Goal: Task Accomplishment & Management: Manage account settings

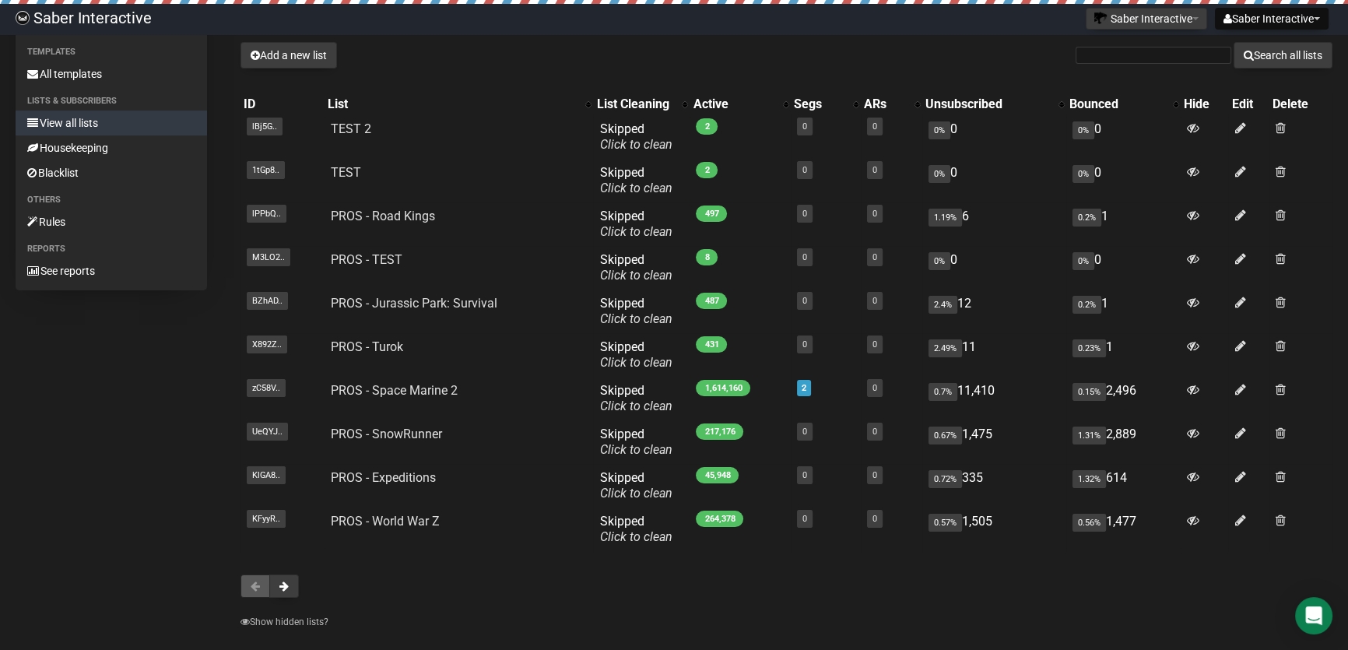
scroll to position [156, 0]
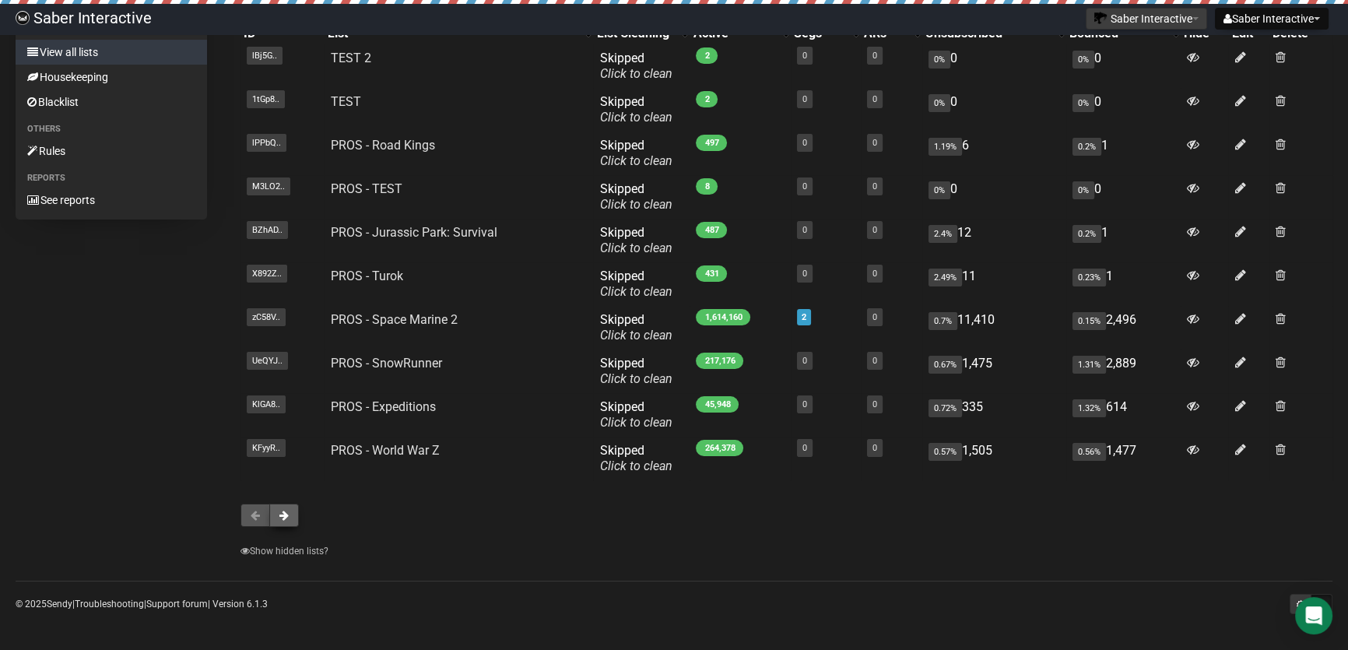
click at [293, 516] on button at bounding box center [284, 514] width 30 height 23
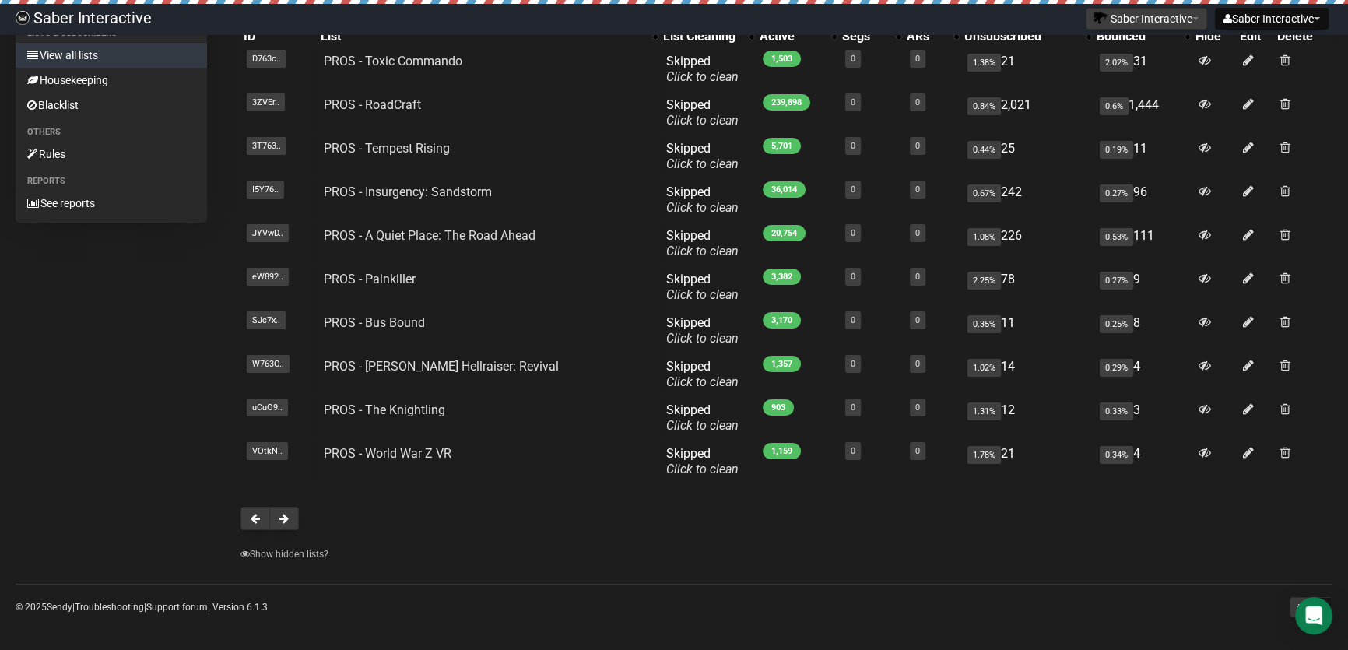
scroll to position [156, 0]
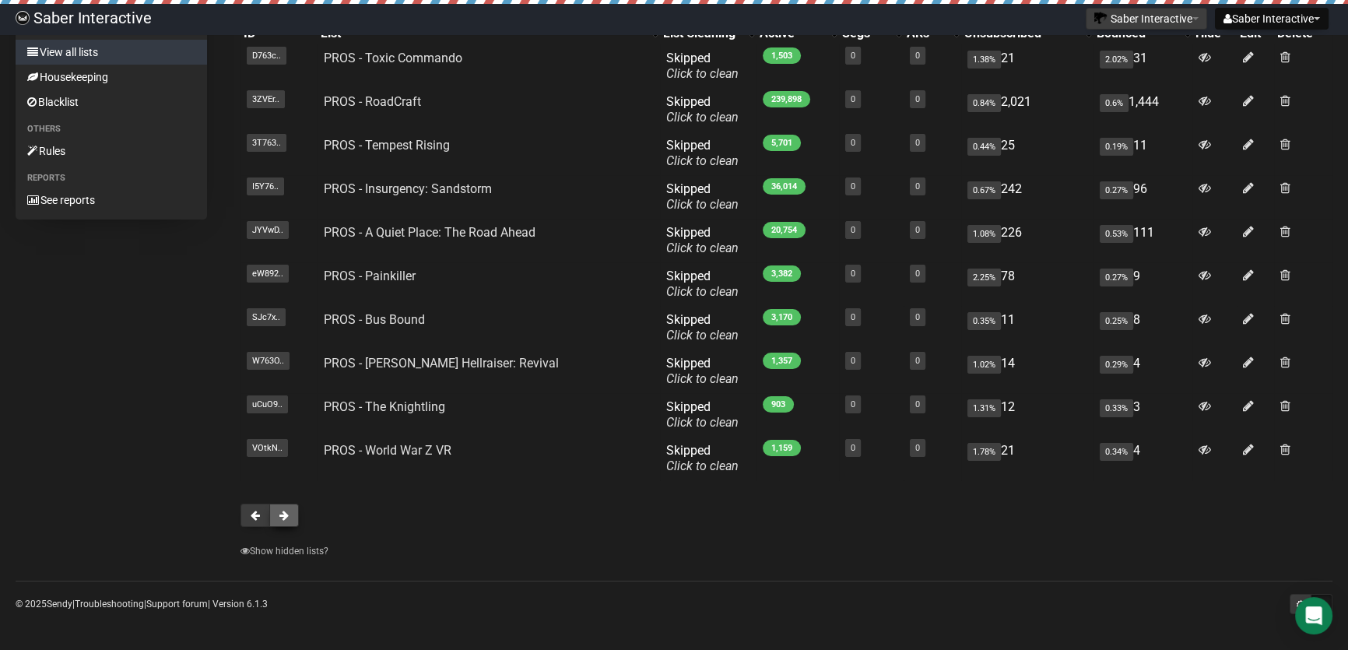
click at [289, 515] on button at bounding box center [284, 514] width 30 height 23
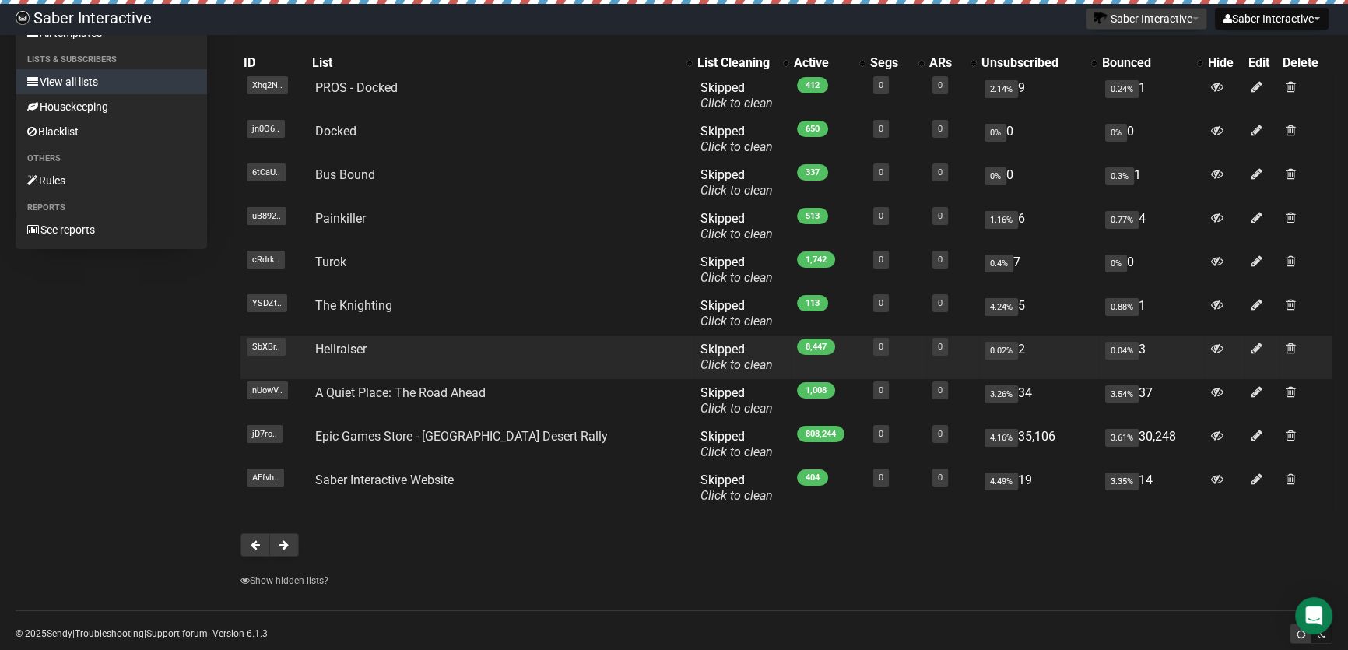
scroll to position [141, 0]
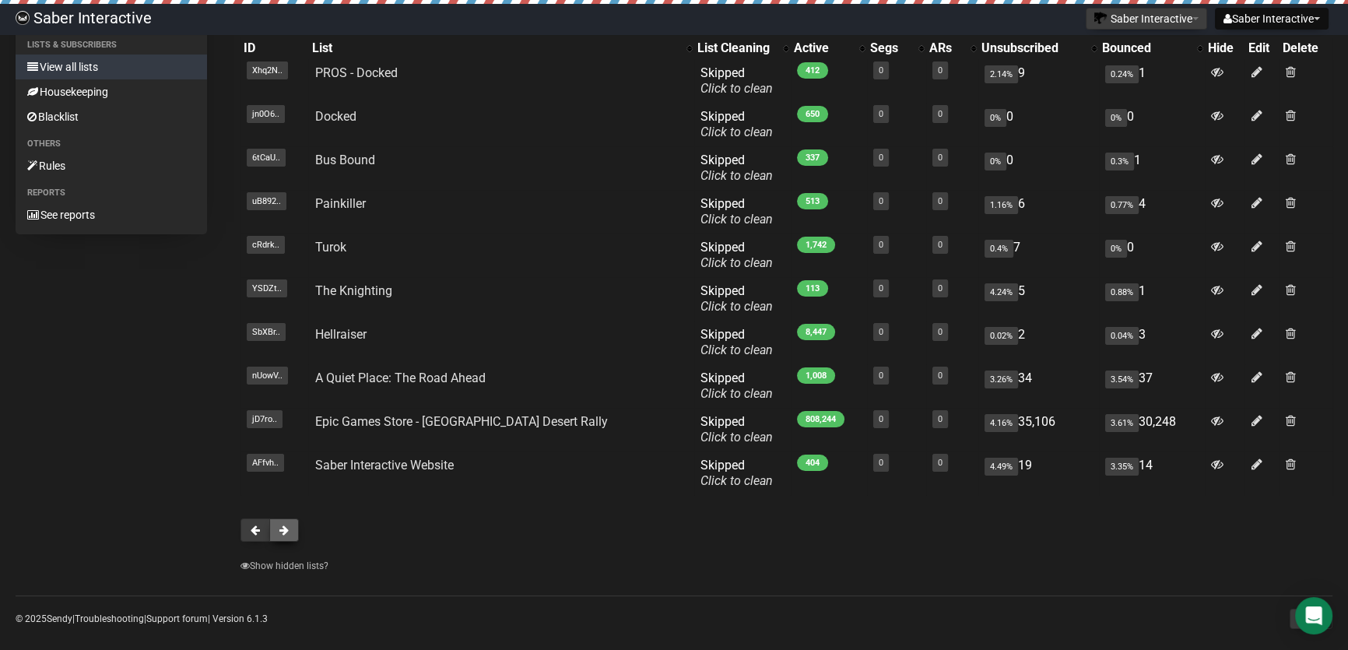
click at [275, 532] on button at bounding box center [284, 529] width 30 height 23
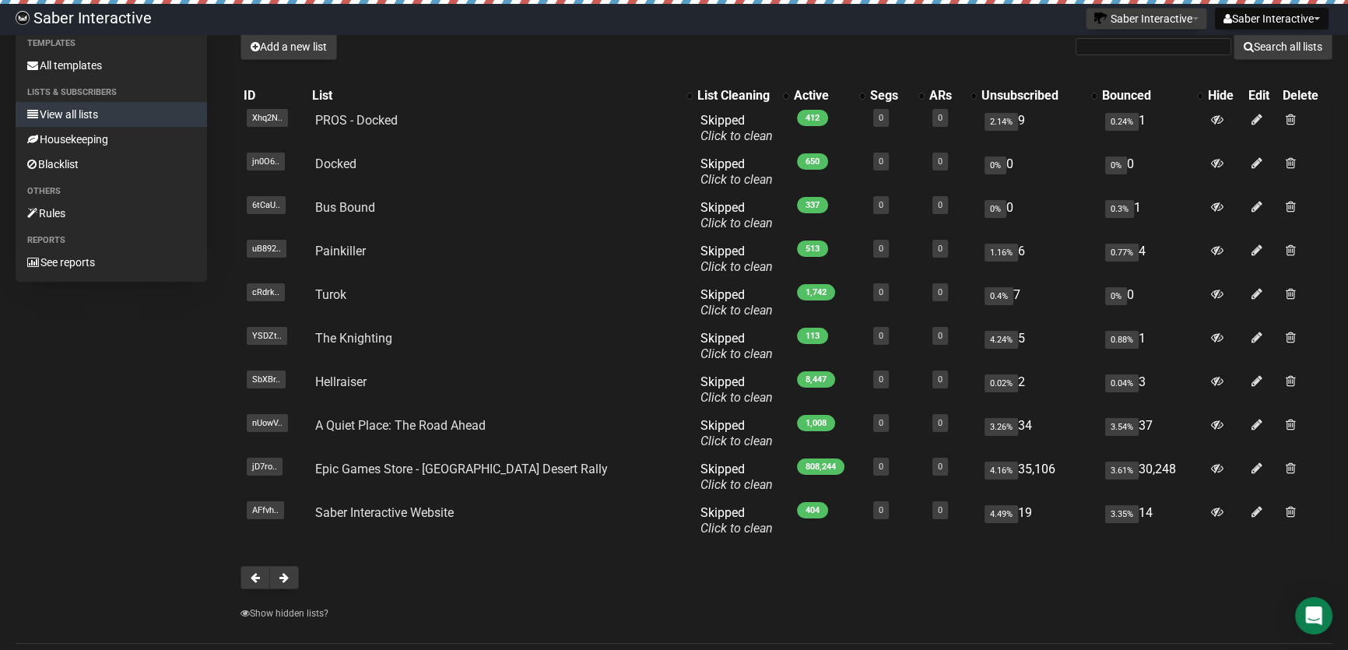
scroll to position [70, 0]
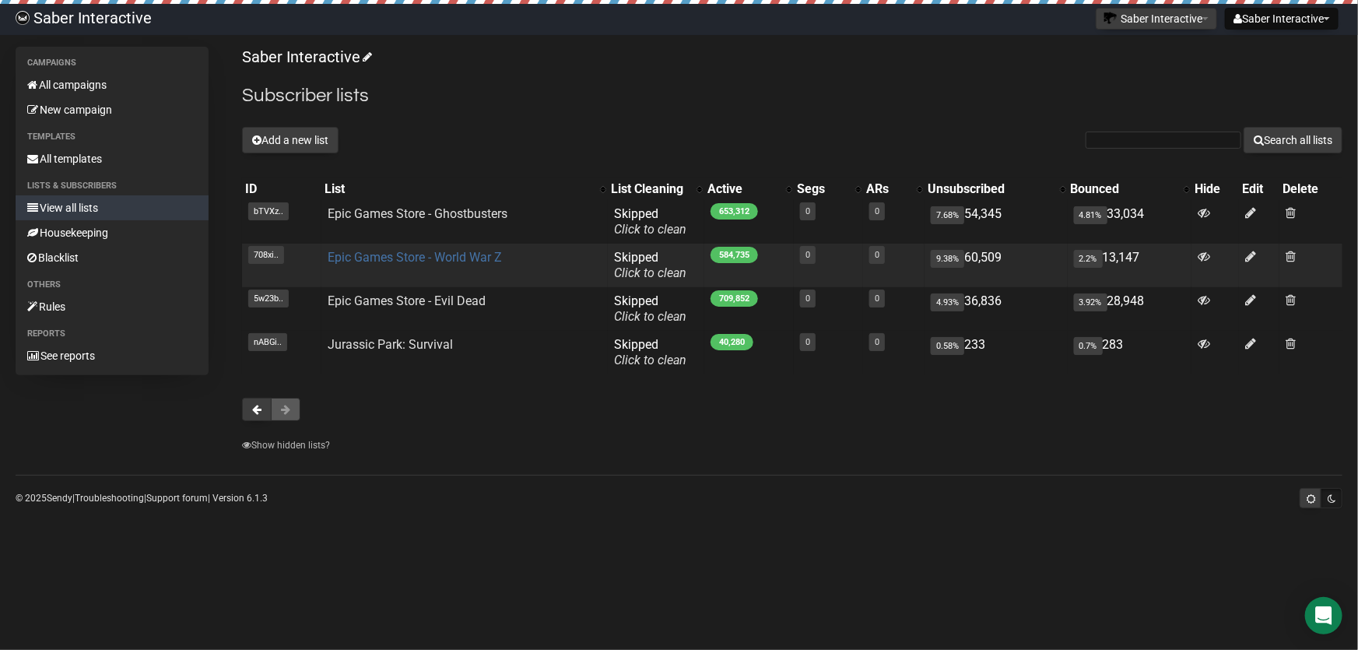
click at [456, 254] on link "Epic Games Store - World War Z" at bounding box center [415, 257] width 174 height 15
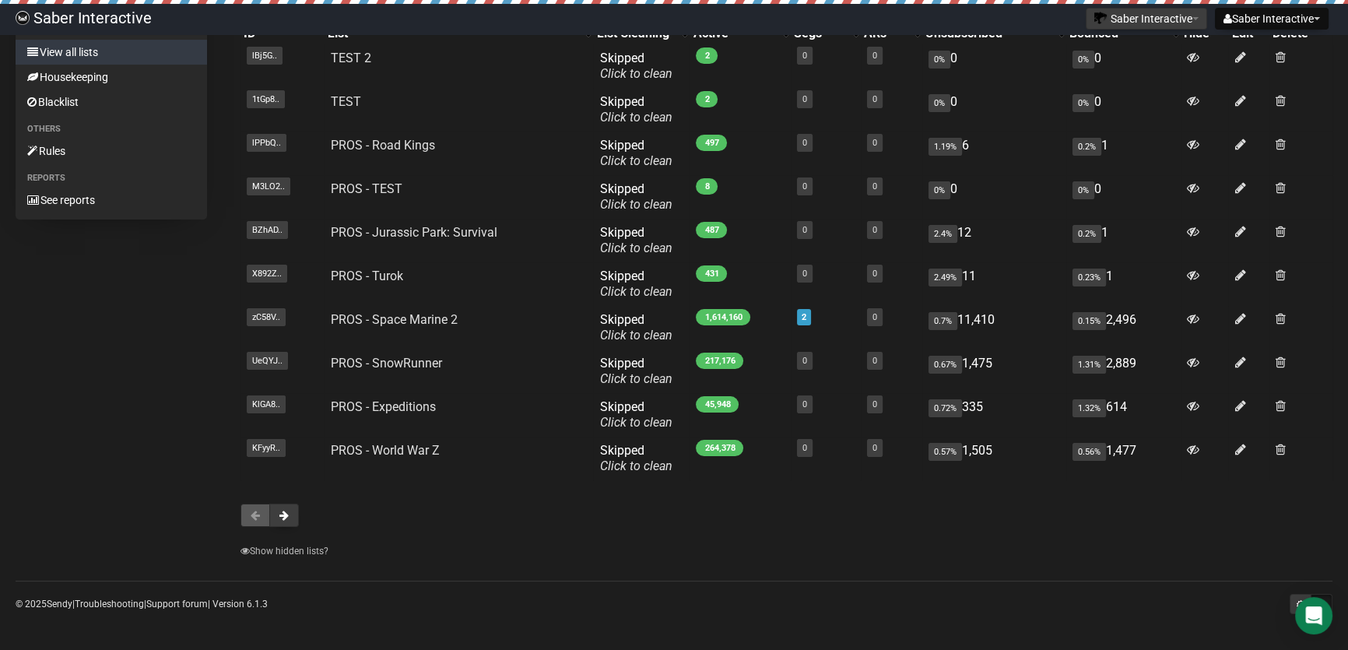
scroll to position [156, 0]
click at [283, 517] on span at bounding box center [283, 515] width 9 height 11
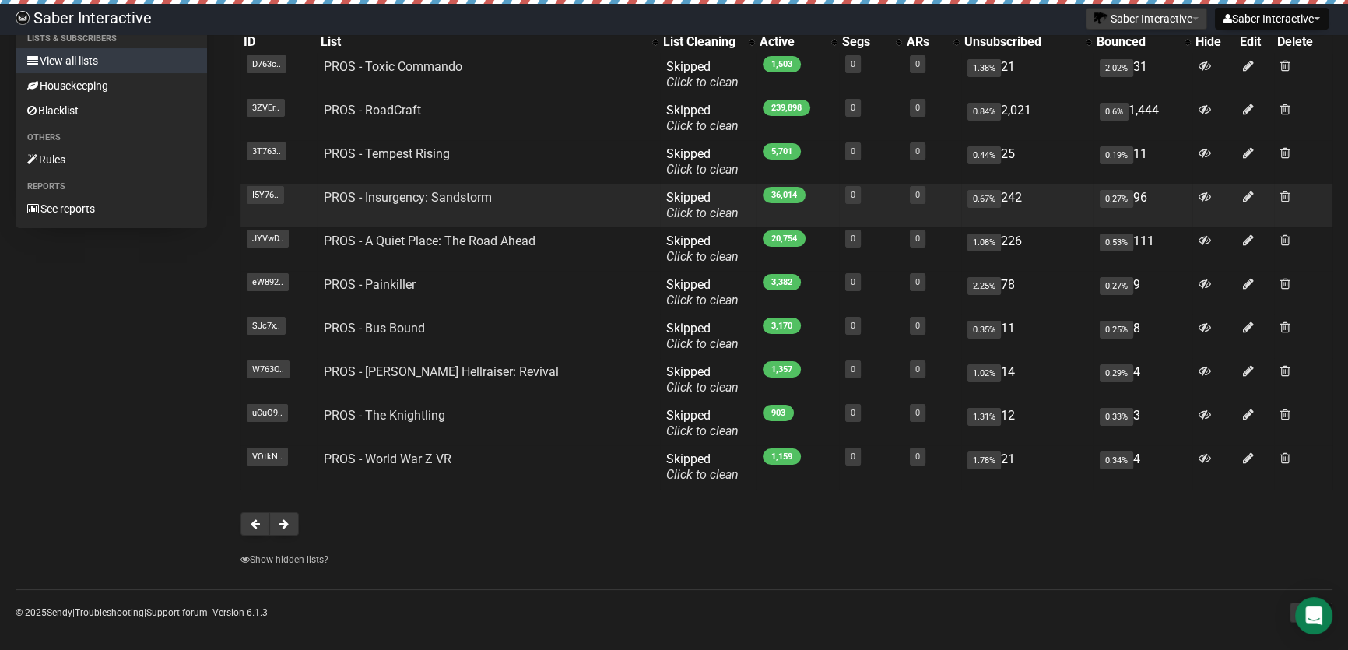
scroll to position [156, 0]
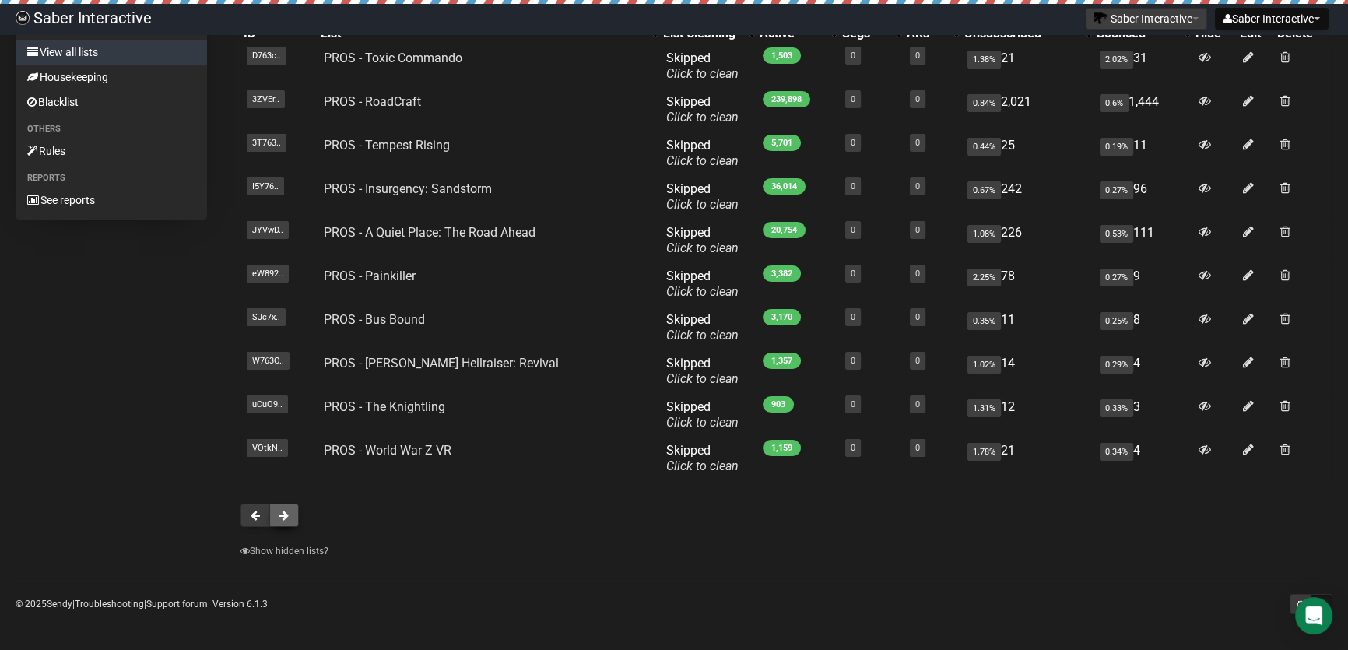
click at [289, 518] on button at bounding box center [284, 514] width 30 height 23
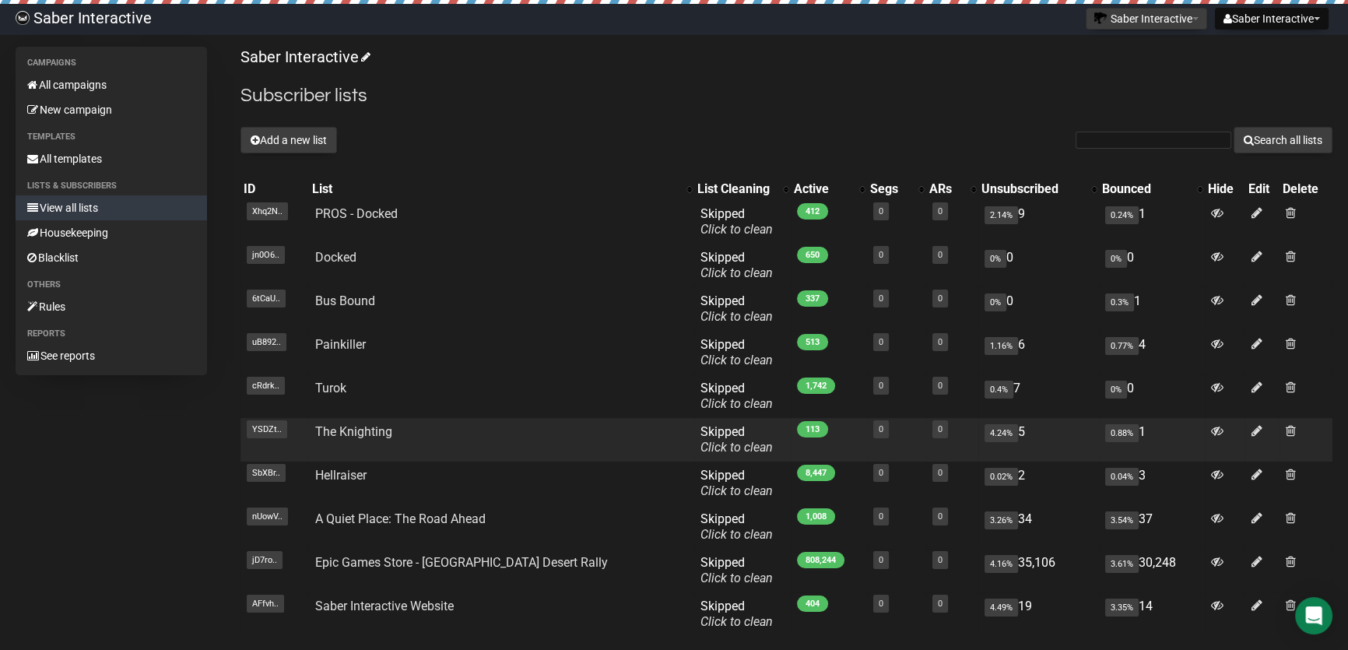
scroll to position [70, 0]
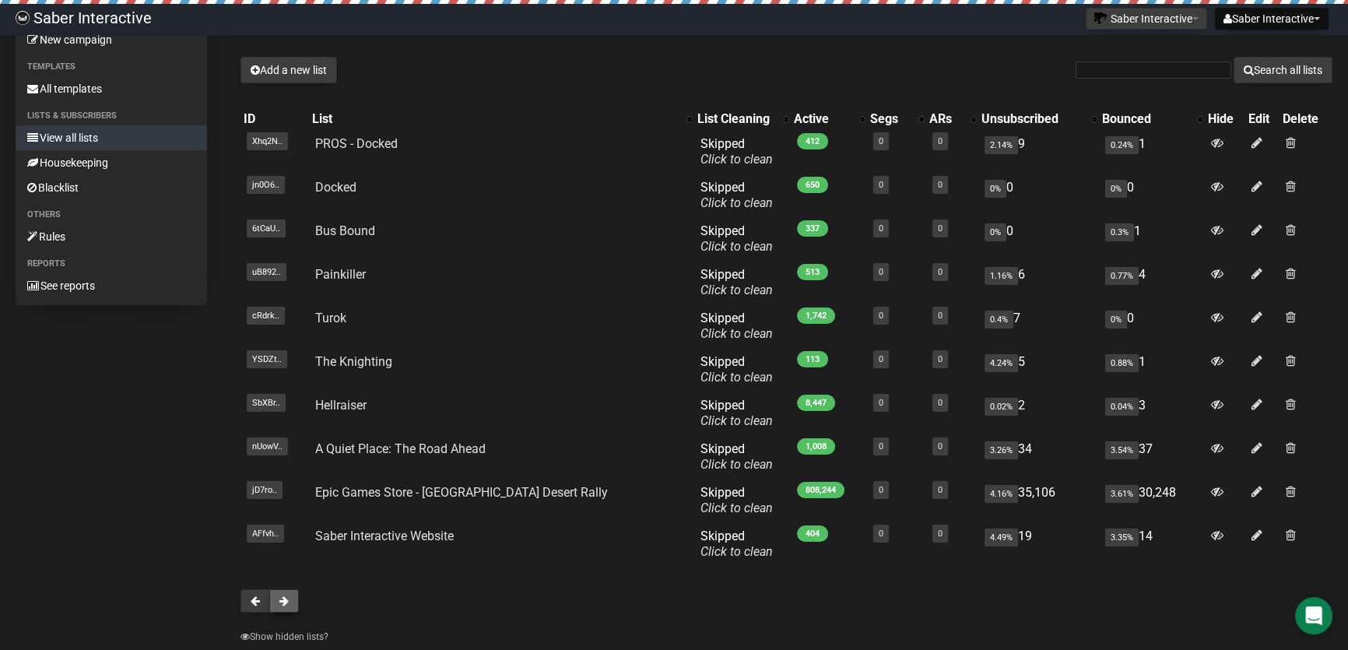
click at [292, 602] on button at bounding box center [284, 600] width 30 height 23
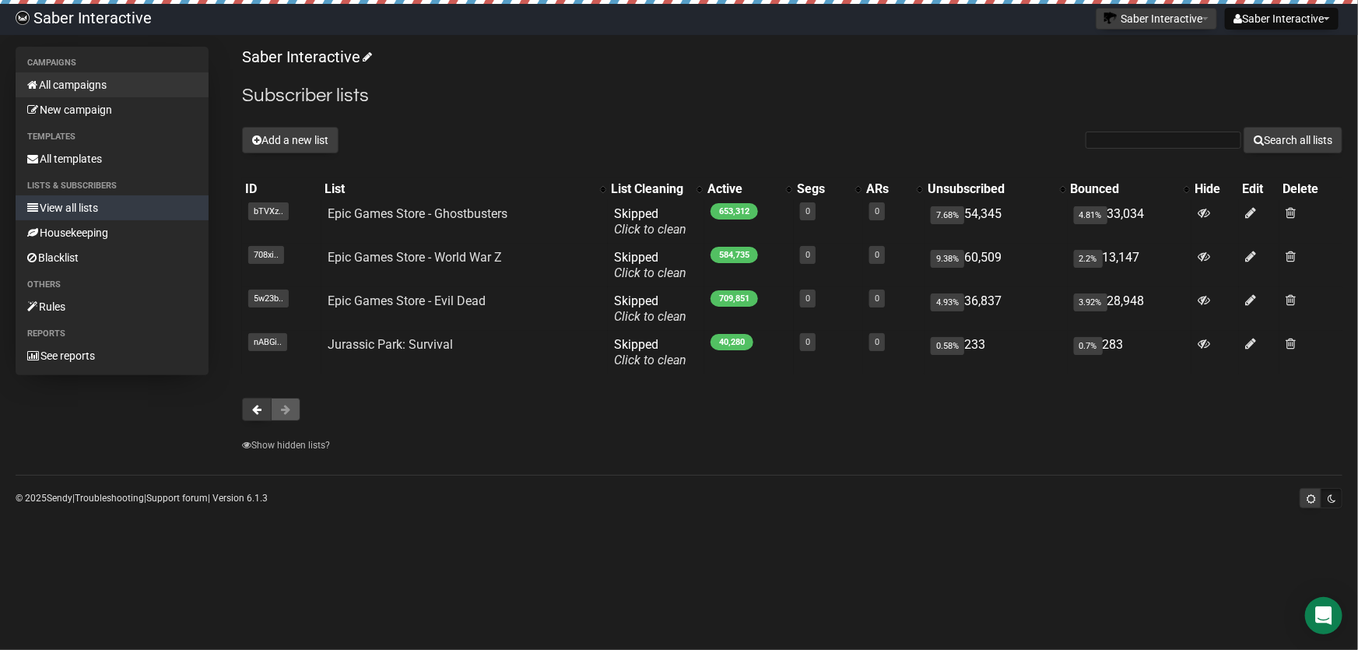
click at [78, 81] on link "All campaigns" at bounding box center [112, 84] width 193 height 25
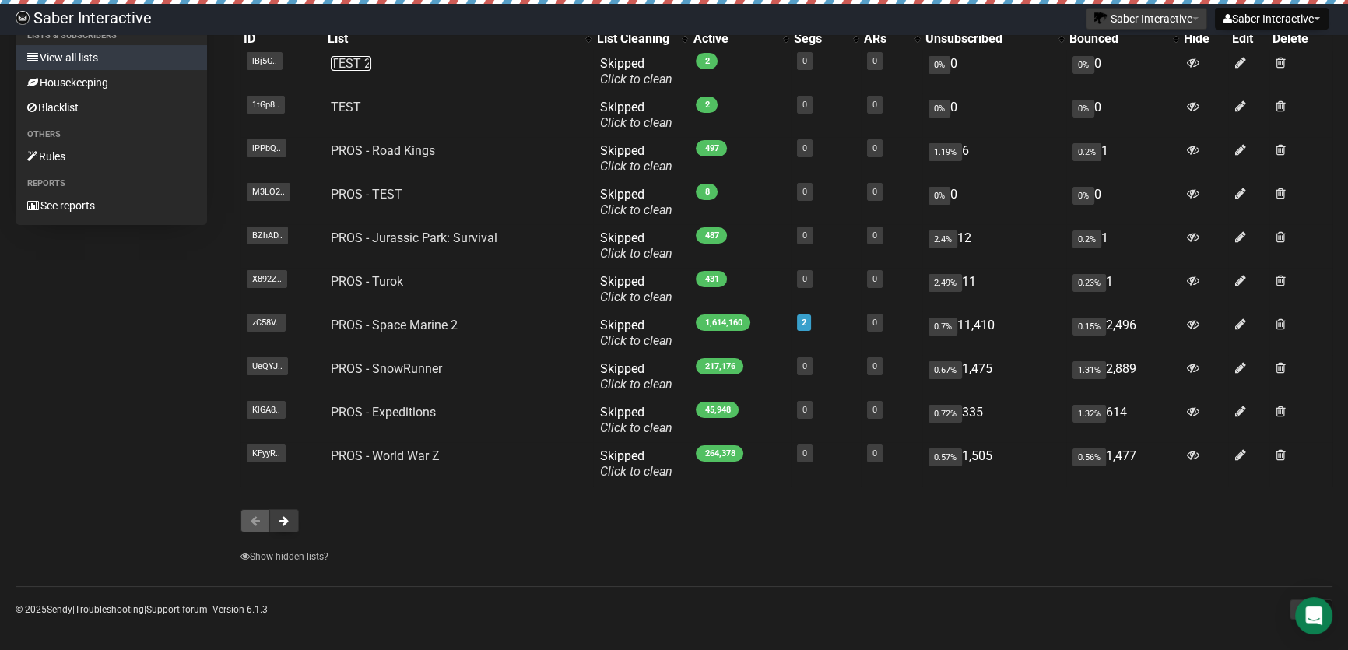
scroll to position [156, 0]
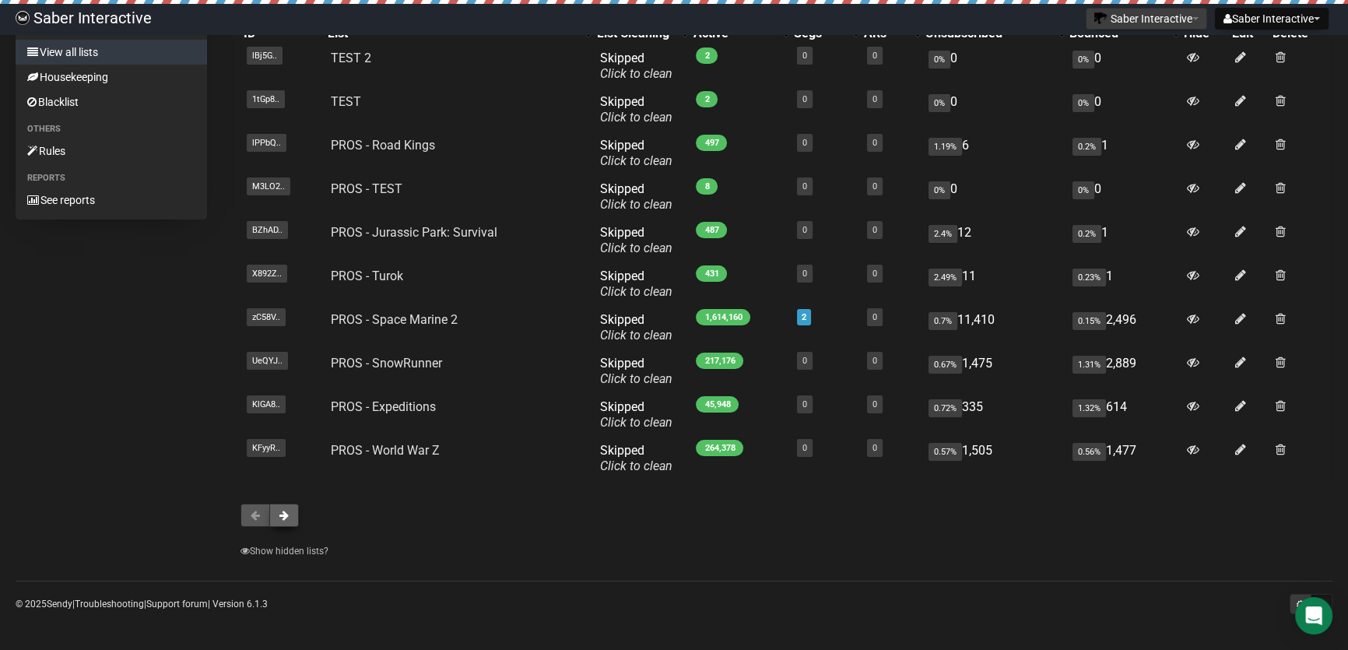
click at [281, 520] on span at bounding box center [283, 515] width 9 height 11
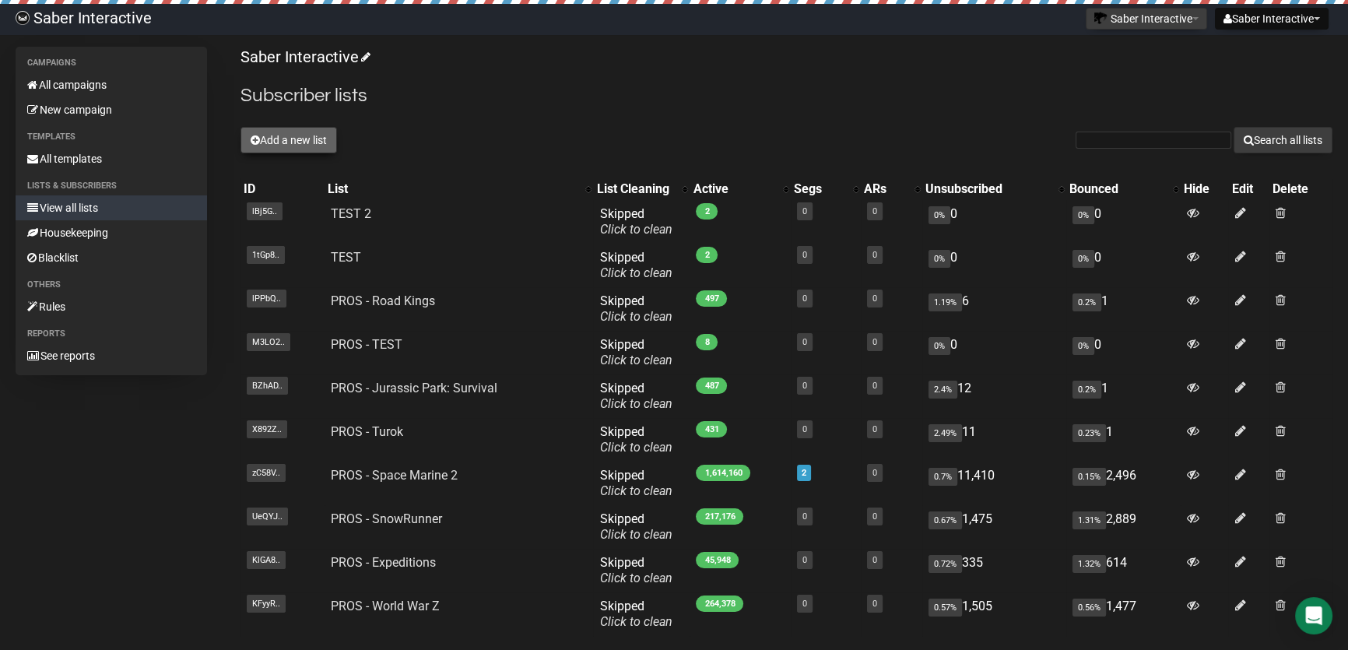
click at [313, 149] on button "Add a new list" at bounding box center [288, 140] width 96 height 26
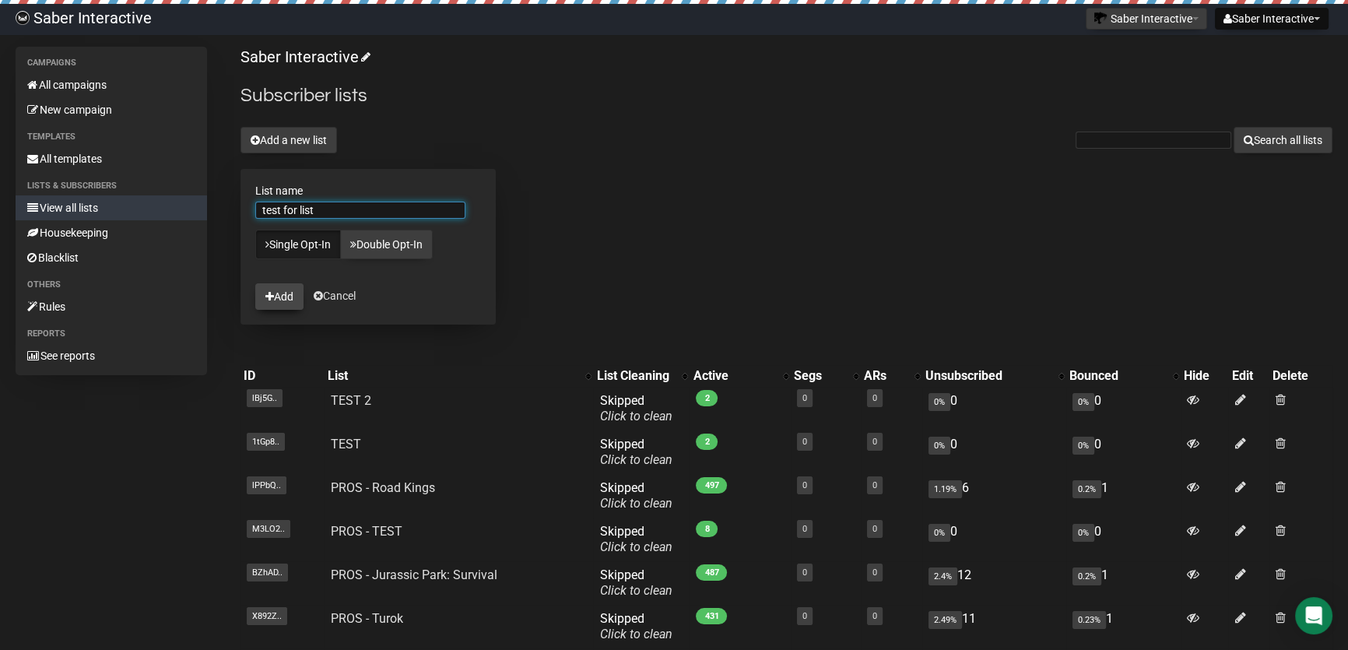
type input "test for list"
click at [280, 295] on button "Add" at bounding box center [279, 296] width 48 height 26
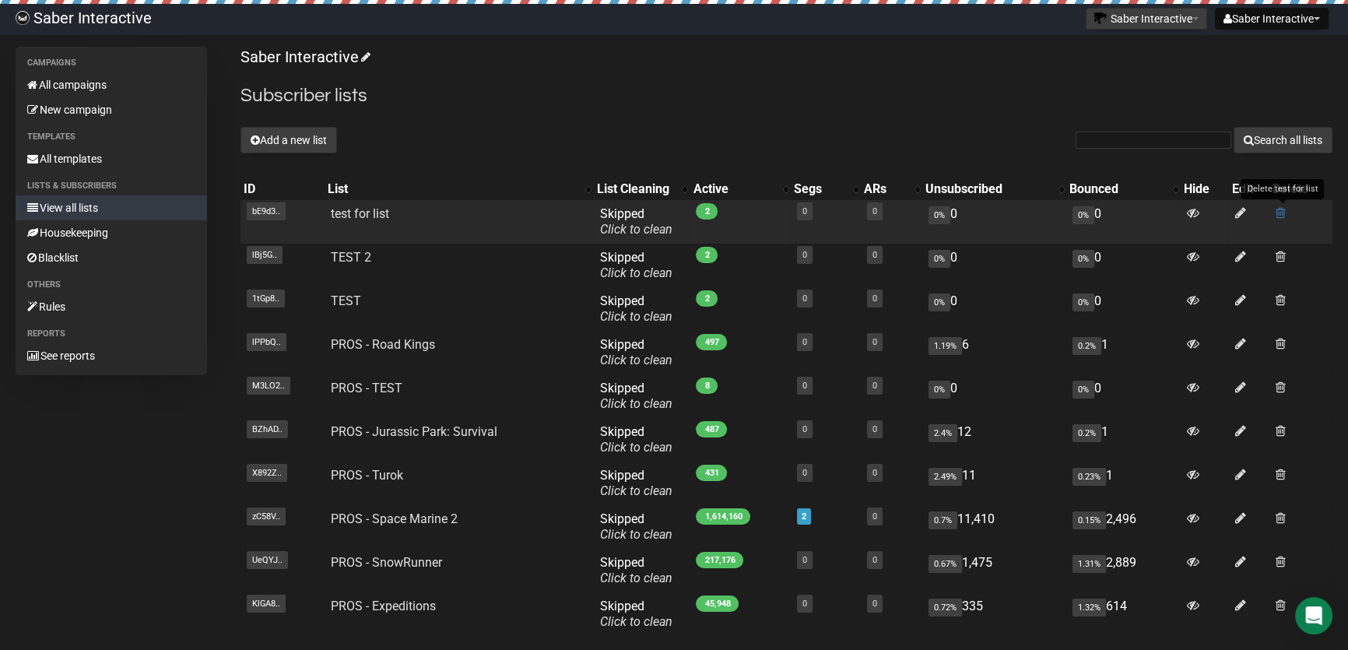
click at [1282, 209] on span at bounding box center [1280, 212] width 10 height 13
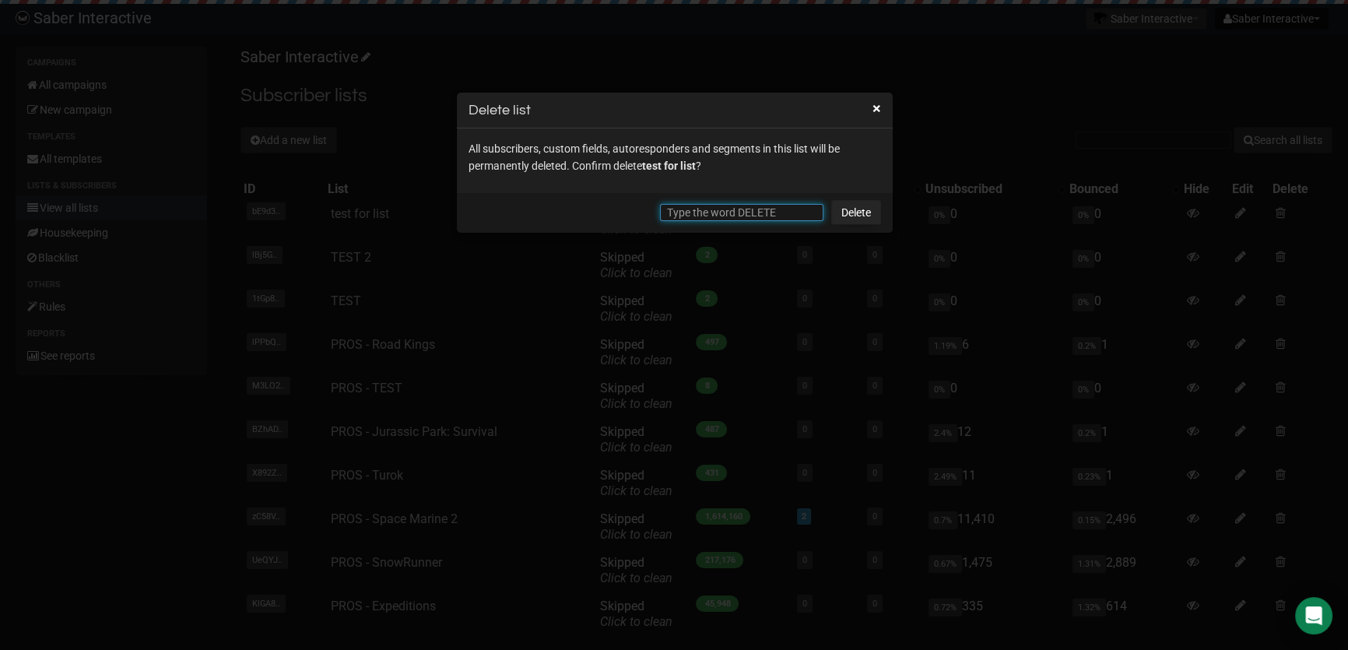
click at [709, 212] on input "text" at bounding box center [741, 212] width 163 height 17
type input "DELETE"
click at [851, 200] on link "Delete" at bounding box center [856, 212] width 50 height 25
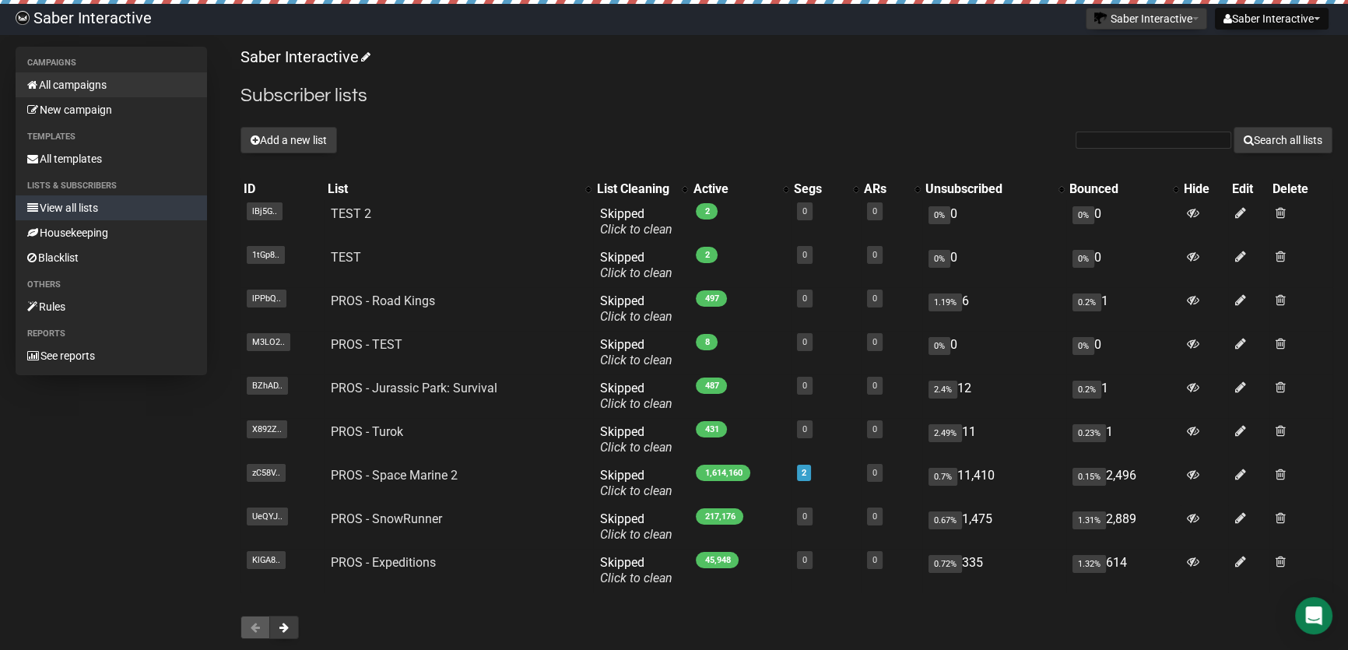
click at [67, 89] on link "All campaigns" at bounding box center [111, 84] width 191 height 25
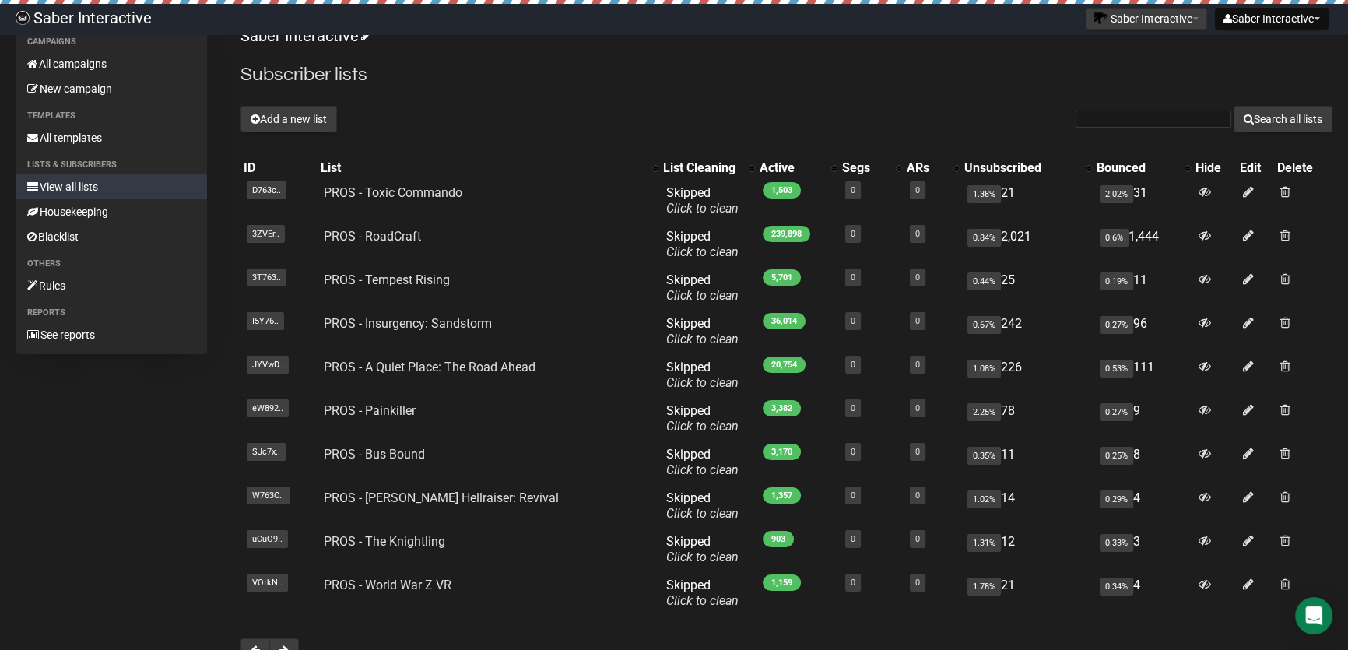
scroll to position [141, 0]
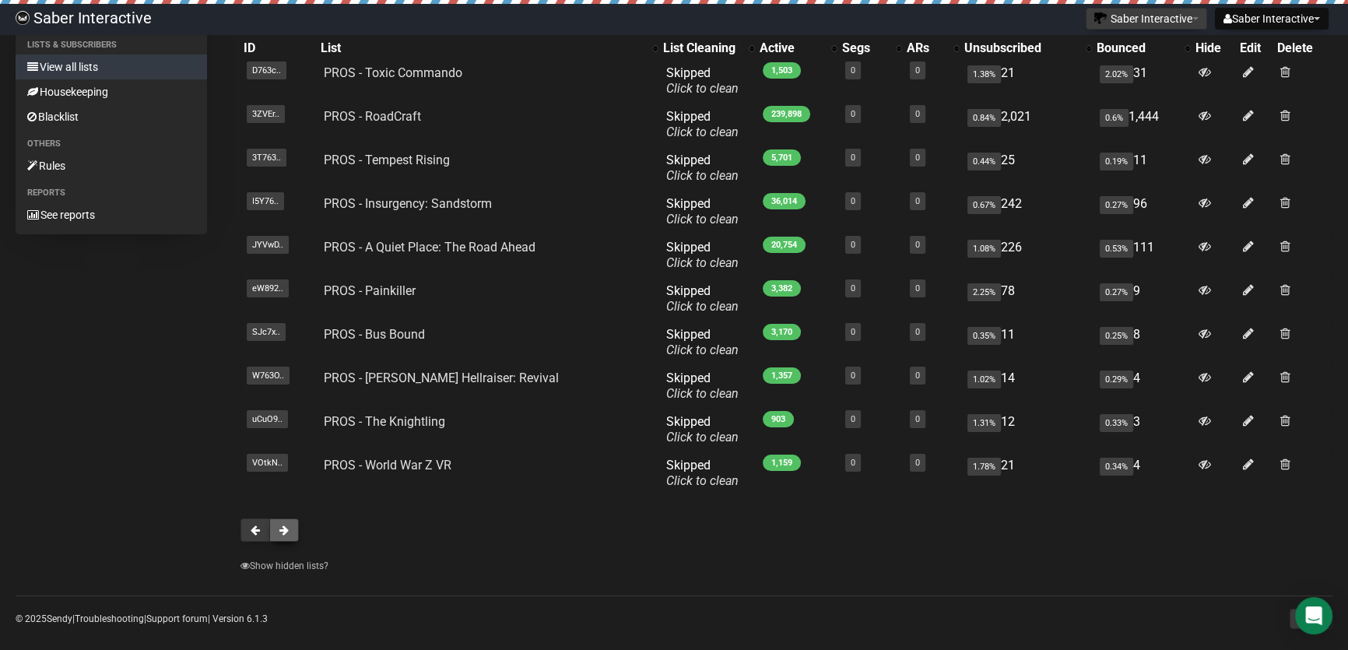
click at [282, 535] on button at bounding box center [284, 529] width 30 height 23
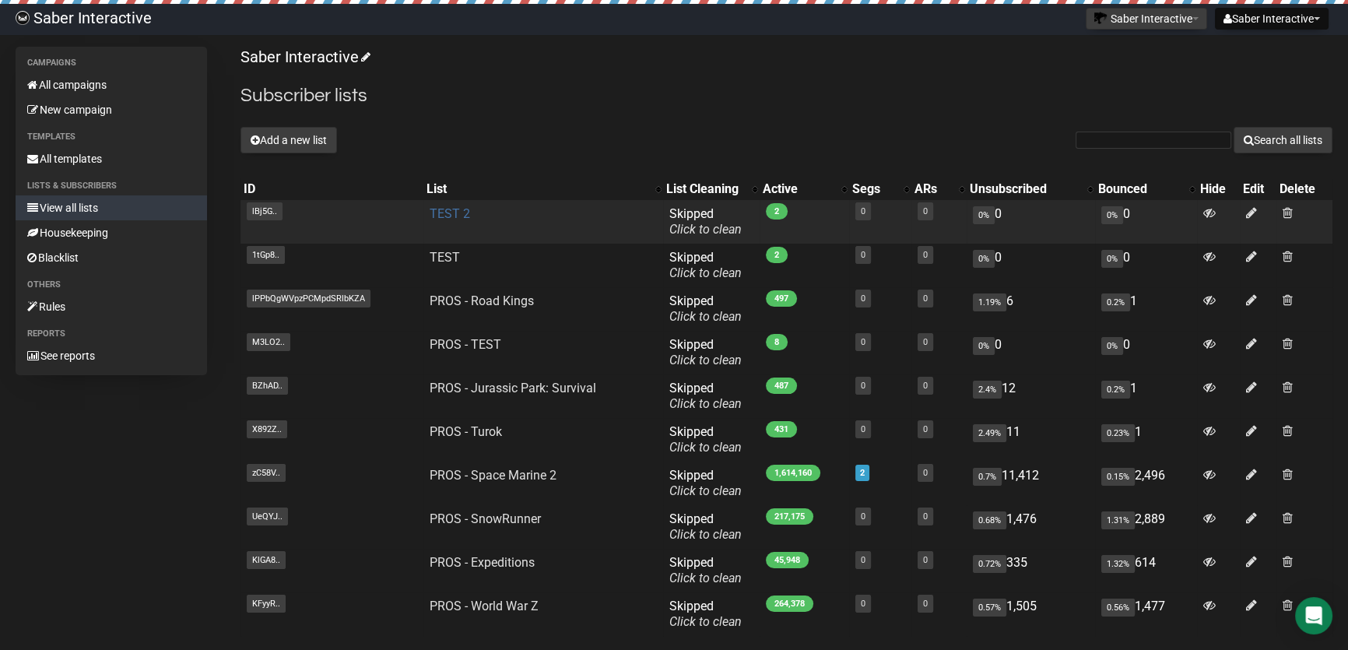
click at [445, 213] on link "TEST 2" at bounding box center [449, 213] width 40 height 15
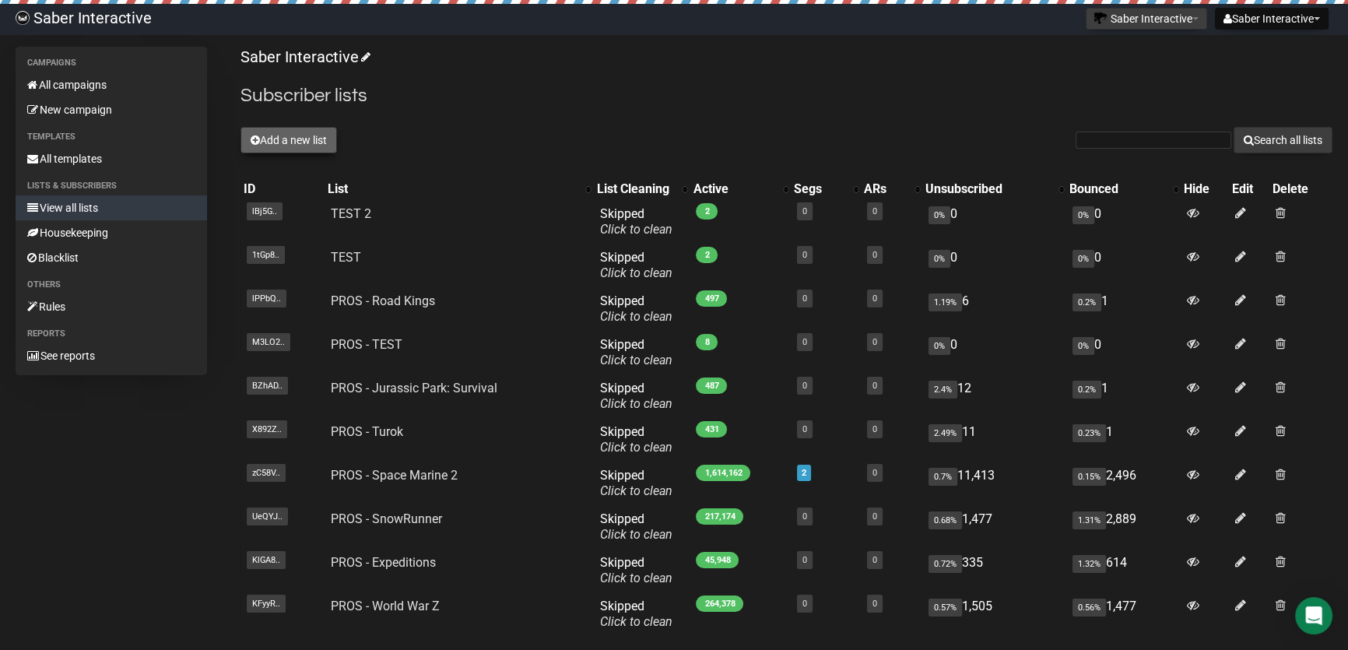
click at [289, 149] on button "Add a new list" at bounding box center [288, 140] width 96 height 26
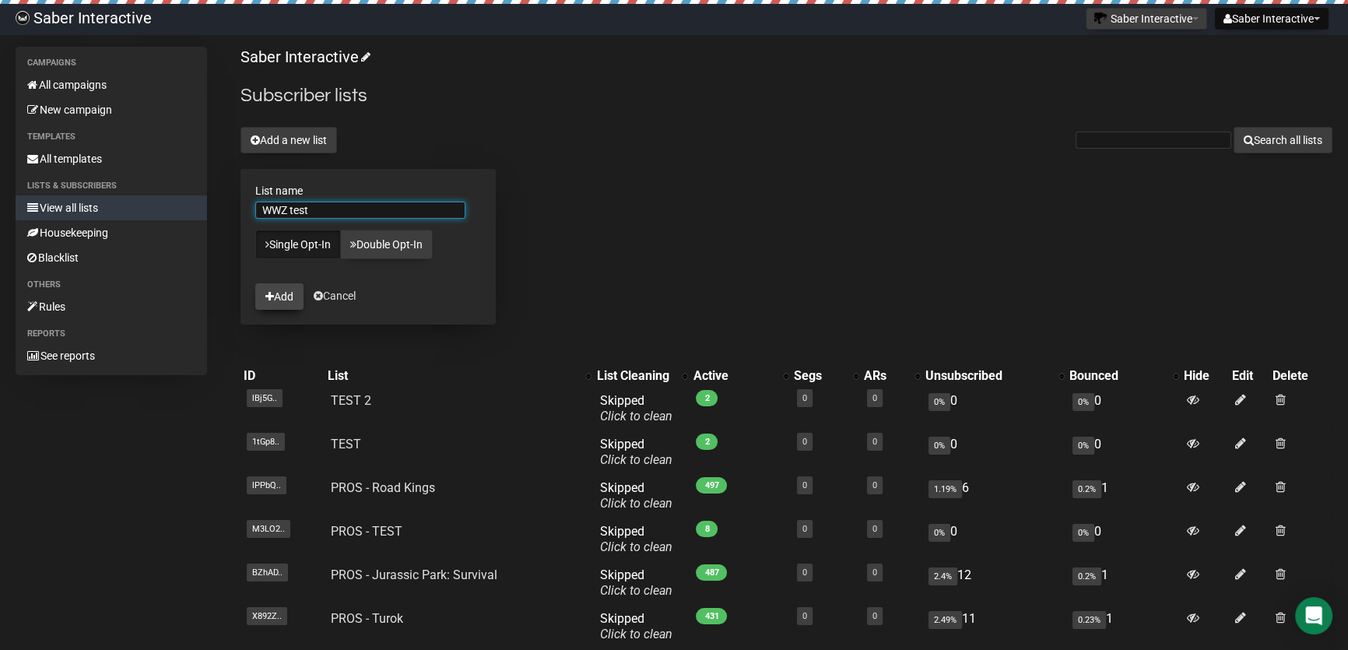
type input "WWZ test"
click at [276, 294] on button "Add" at bounding box center [279, 296] width 48 height 26
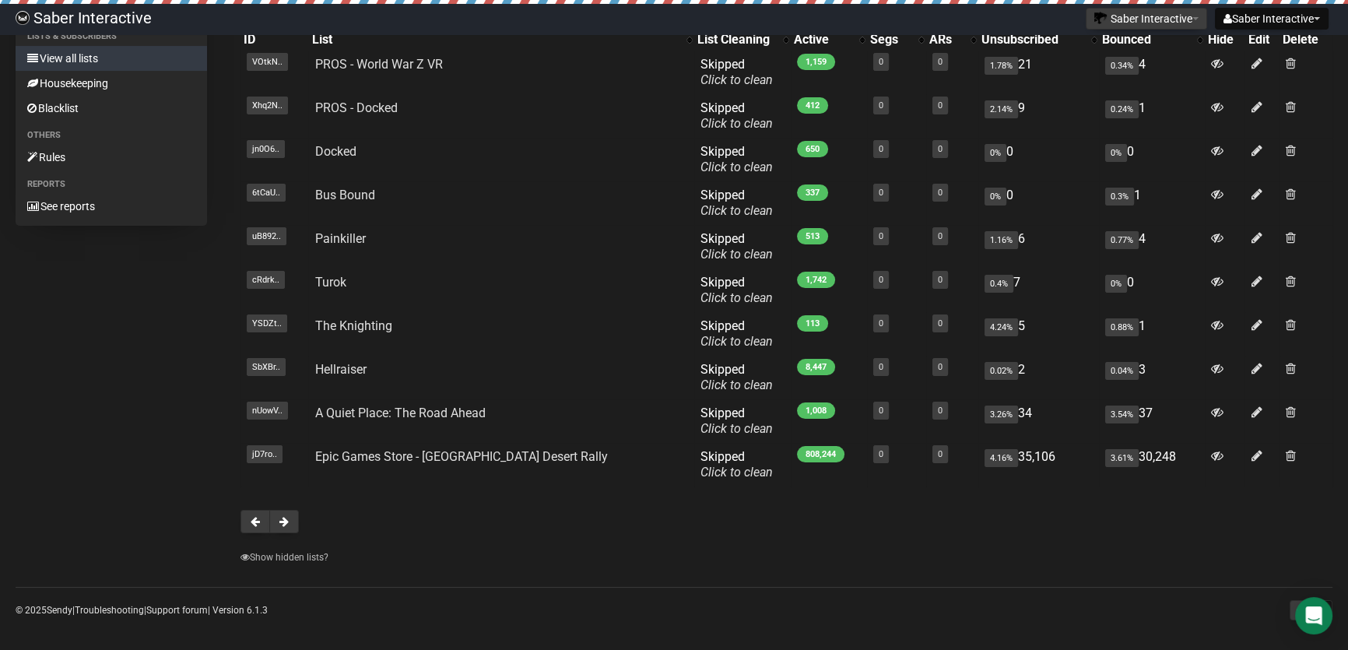
scroll to position [156, 0]
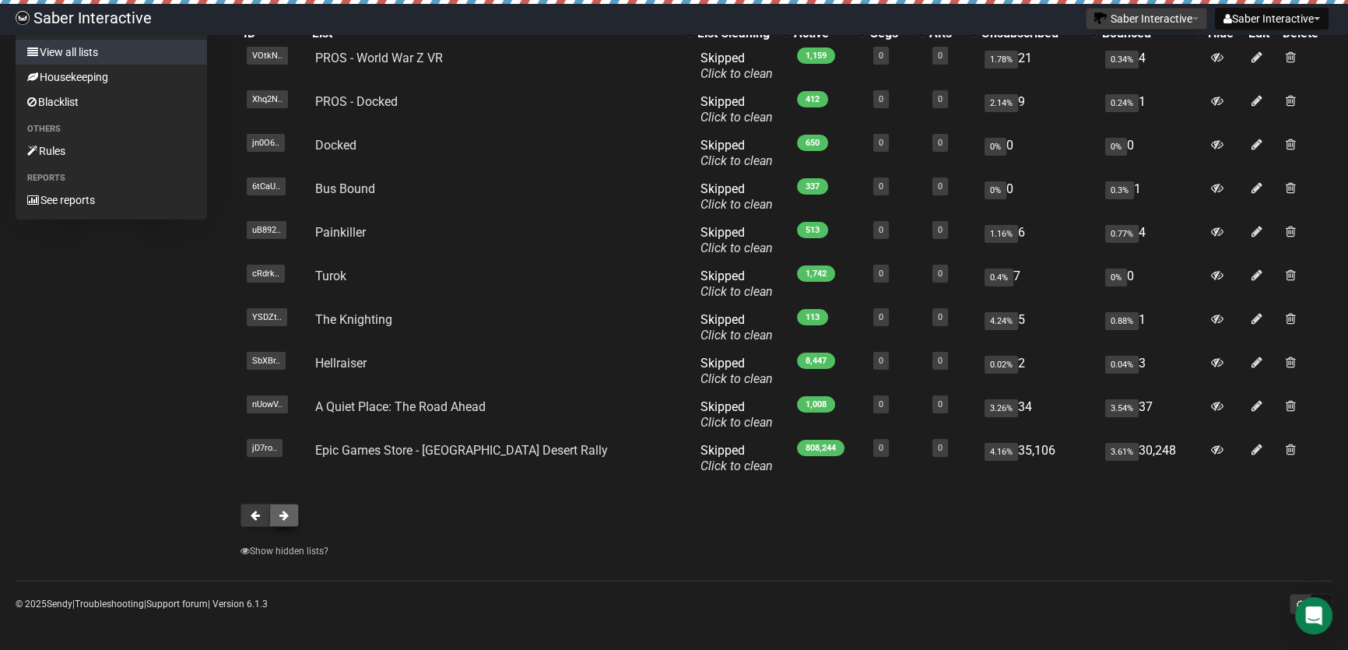
click at [289, 513] on button at bounding box center [284, 514] width 30 height 23
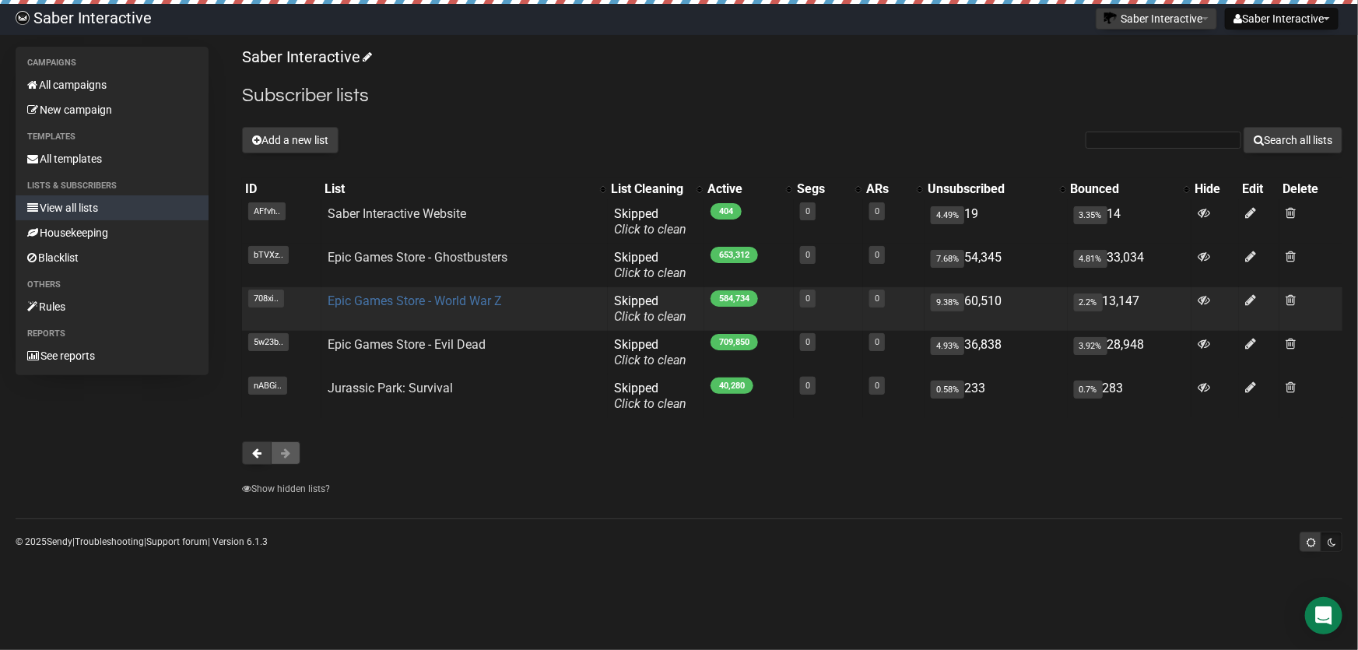
click at [394, 303] on link "Epic Games Store - World War Z" at bounding box center [415, 300] width 174 height 15
click at [1248, 301] on icon at bounding box center [1250, 299] width 11 height 13
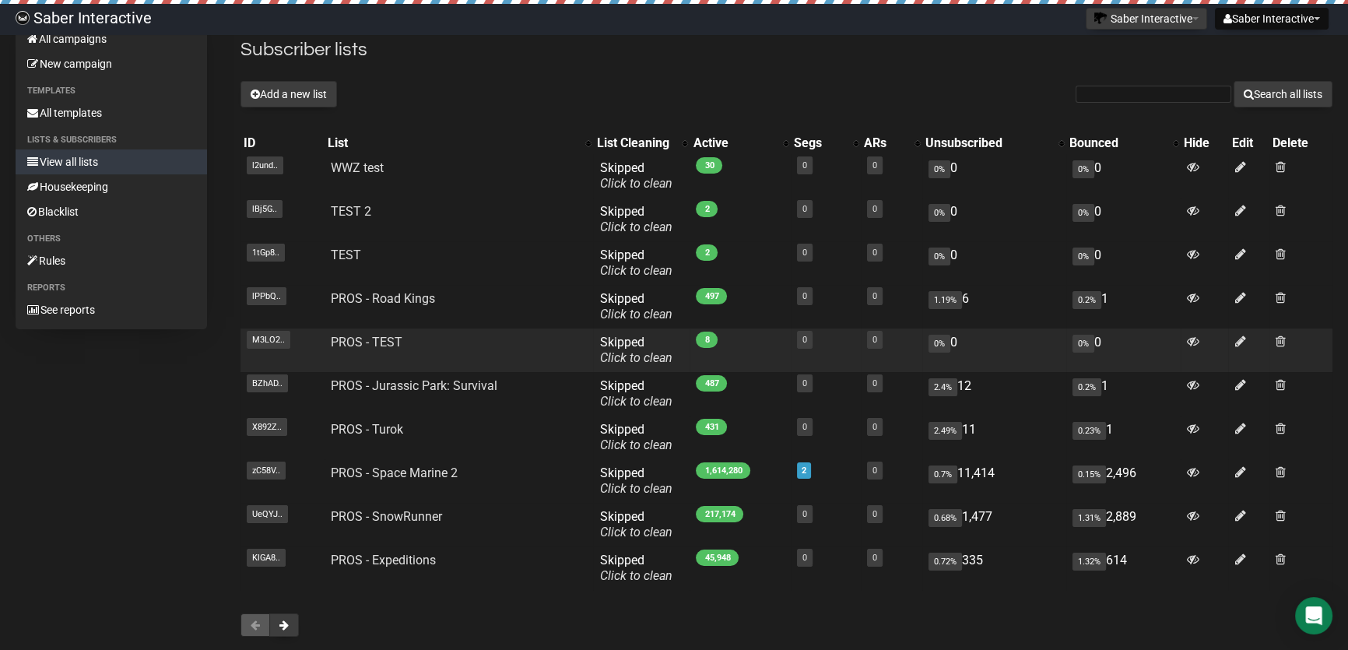
scroll to position [70, 0]
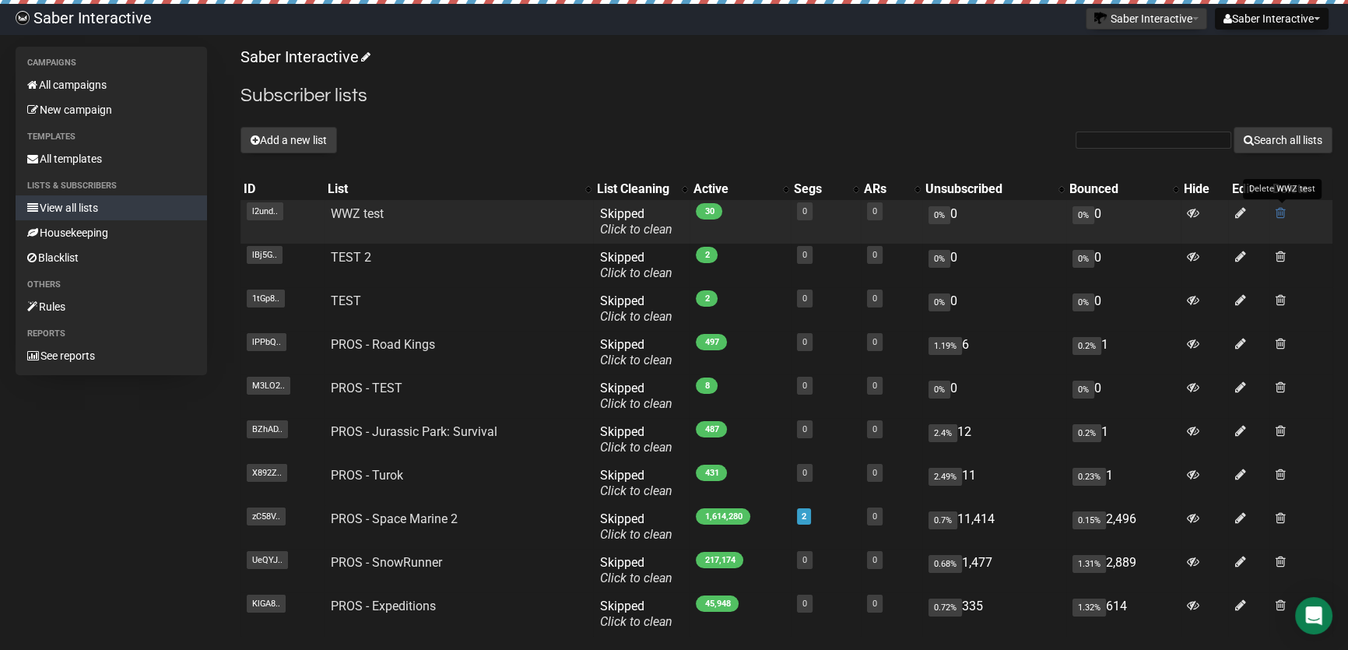
click at [1280, 211] on span at bounding box center [1280, 212] width 10 height 13
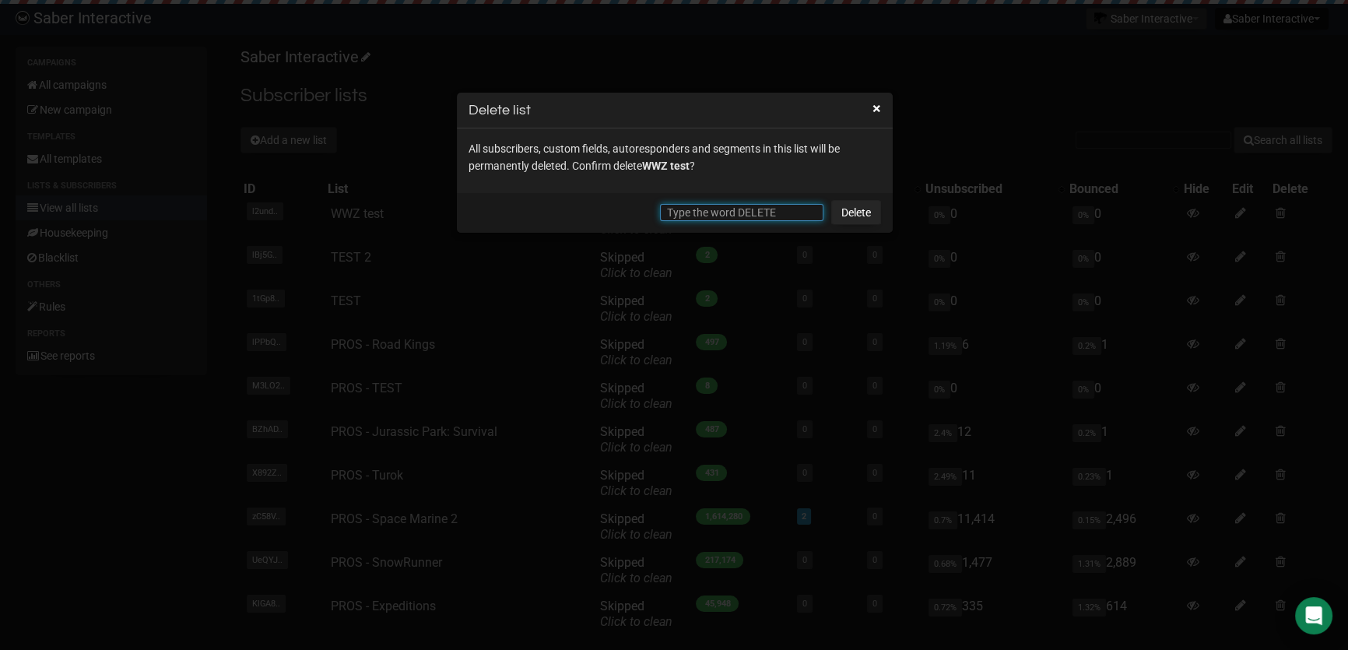
click at [689, 208] on input "text" at bounding box center [741, 212] width 163 height 17
type input "DELETE"
click at [864, 206] on link "Delete" at bounding box center [856, 212] width 50 height 25
